Goal: Task Accomplishment & Management: Complete application form

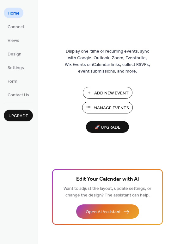
click at [106, 94] on span "Add New Event" at bounding box center [111, 93] width 35 height 7
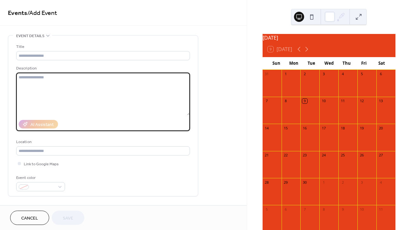
click at [90, 98] on textarea at bounding box center [103, 94] width 174 height 42
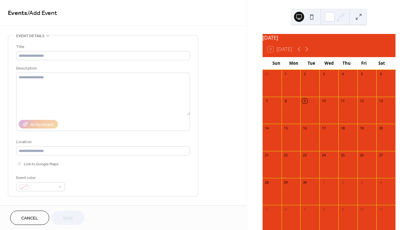
click at [363, 111] on div at bounding box center [366, 113] width 19 height 16
click at [307, 52] on icon at bounding box center [306, 49] width 3 height 5
click at [307, 53] on icon at bounding box center [307, 49] width 8 height 8
click at [298, 53] on icon at bounding box center [299, 49] width 8 height 8
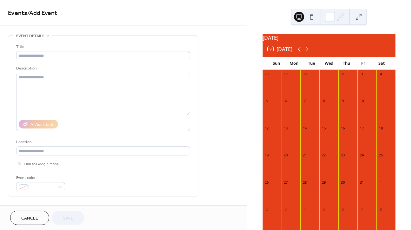
click at [298, 53] on icon at bounding box center [299, 49] width 8 height 8
click at [342, 103] on div "11" at bounding box center [342, 101] width 5 height 5
